Goal: Find specific fact

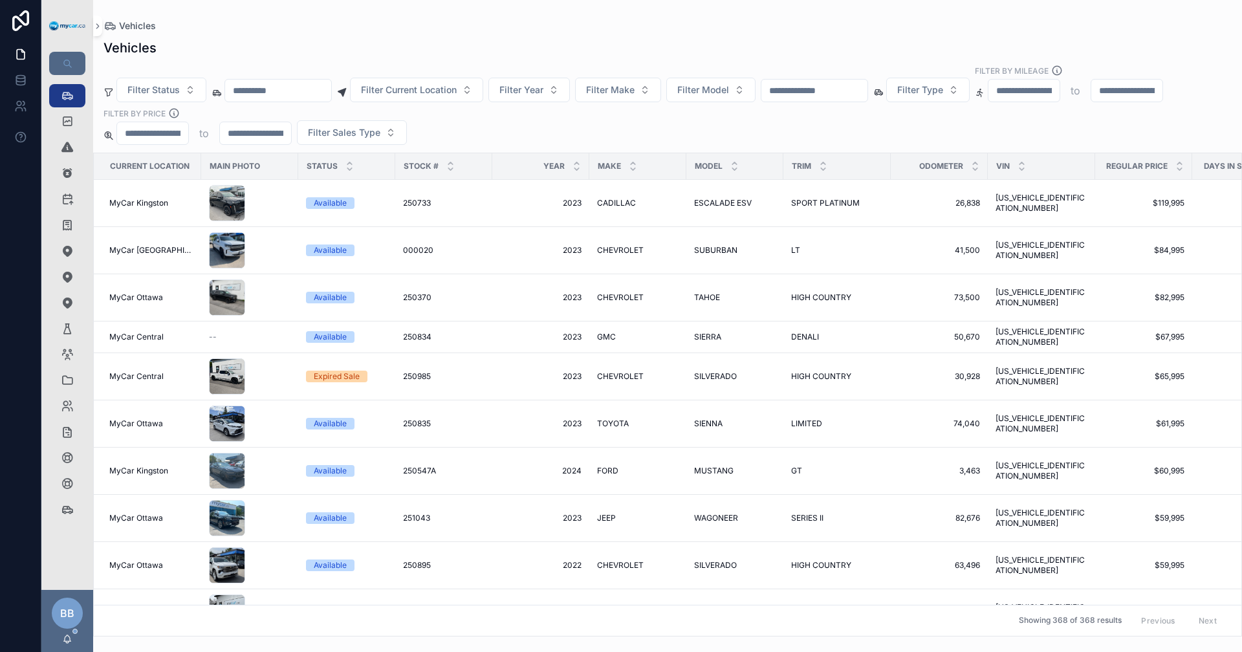
click at [600, 94] on input "scrollable content" at bounding box center [814, 90] width 106 height 18
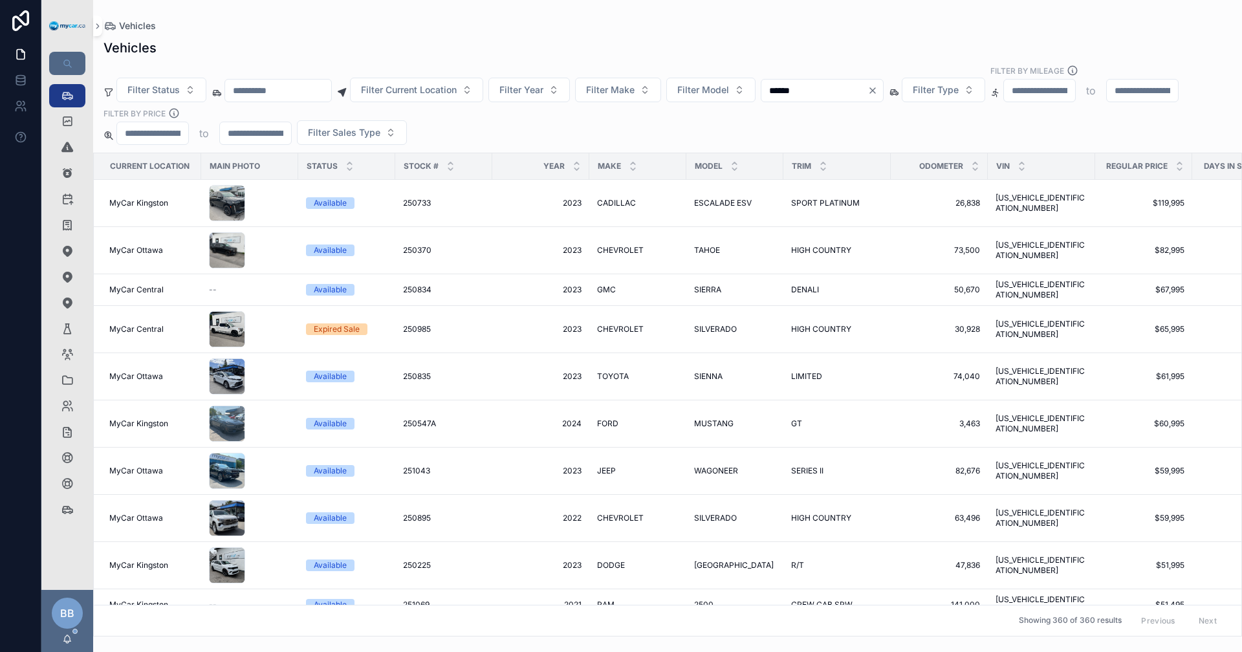
type input "******"
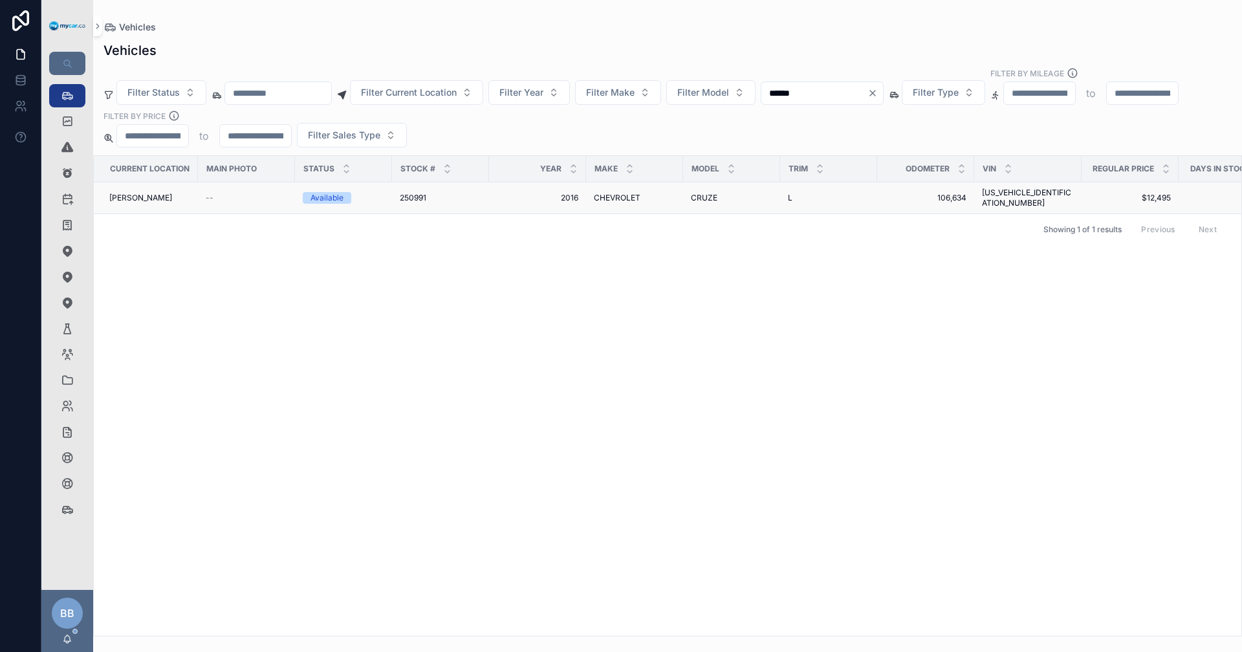
click at [600, 193] on span "CHEVROLET" at bounding box center [617, 198] width 47 height 10
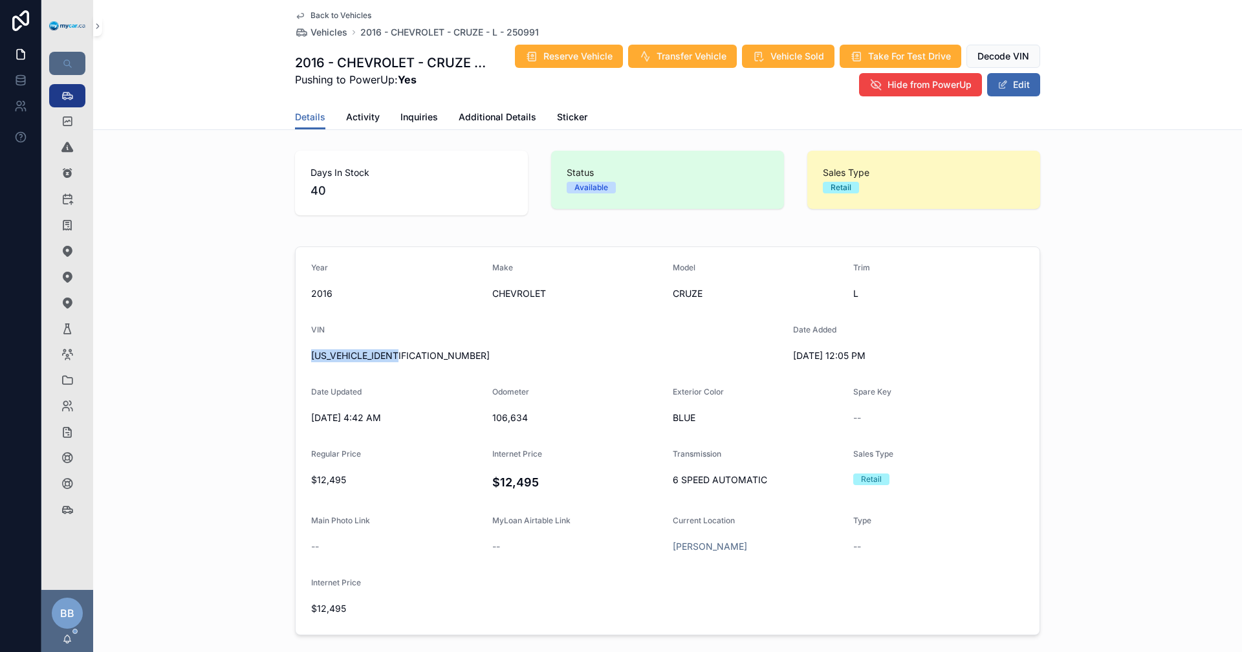
drag, startPoint x: 307, startPoint y: 355, endPoint x: 413, endPoint y: 358, distance: 105.4
click at [413, 358] on span "[US_VEHICLE_IDENTIFICATION_NUMBER]" at bounding box center [546, 355] width 471 height 13
drag, startPoint x: 413, startPoint y: 358, endPoint x: 392, endPoint y: 354, distance: 20.9
copy span "[US_VEHICLE_IDENTIFICATION_NUMBER]"
